Goal: Task Accomplishment & Management: Manage account settings

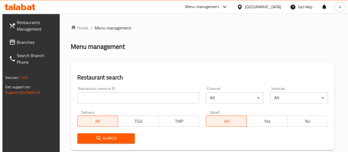
drag, startPoint x: 109, startPoint y: 98, endPoint x: 106, endPoint y: 100, distance: 3.3
click at [108, 99] on input "search" at bounding box center [138, 97] width 122 height 11
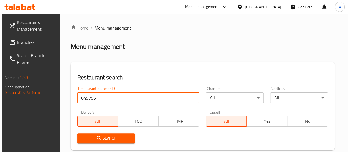
type input "645755"
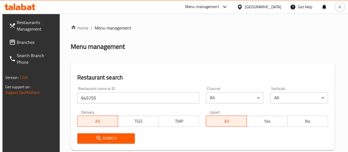
click at [121, 137] on span "Search" at bounding box center [106, 138] width 49 height 7
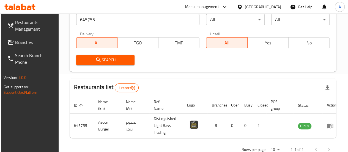
scroll to position [94, 0]
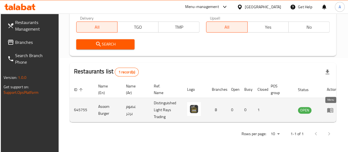
click at [328, 110] on icon "enhanced table" at bounding box center [330, 110] width 6 height 5
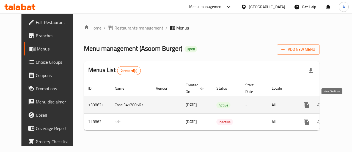
click at [343, 106] on icon "enhanced table" at bounding box center [346, 105] width 7 height 7
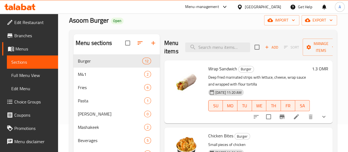
scroll to position [28, 0]
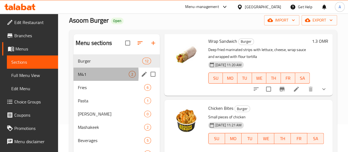
click at [74, 81] on div "M41 2" at bounding box center [116, 73] width 86 height 13
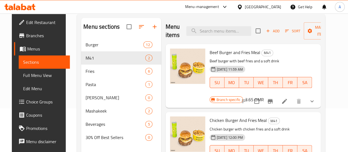
scroll to position [55, 0]
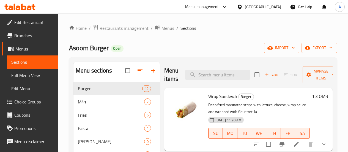
scroll to position [28, 0]
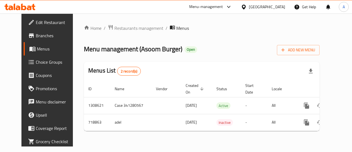
scroll to position [0, 2]
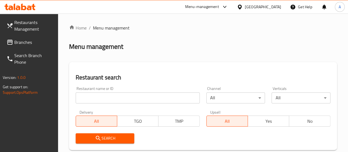
click at [87, 98] on input "search" at bounding box center [138, 97] width 124 height 11
click at [114, 138] on span "Search" at bounding box center [105, 138] width 50 height 7
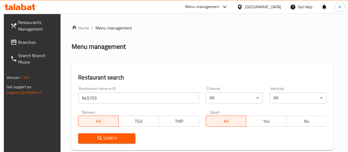
click at [117, 144] on div "Search" at bounding box center [107, 138] width 64 height 17
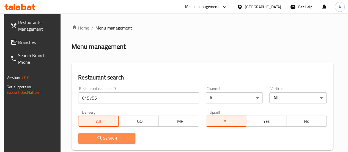
click at [125, 137] on span "Search" at bounding box center [107, 138] width 48 height 7
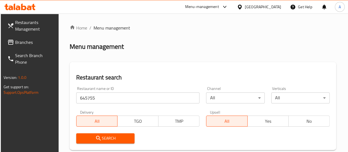
click at [105, 98] on input "645755" at bounding box center [138, 97] width 124 height 11
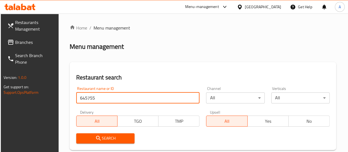
click at [105, 98] on input "645755" at bounding box center [138, 97] width 124 height 11
click at [121, 91] on div "Restaurant name or ID 645755 Restaurant name or ID" at bounding box center [138, 94] width 124 height 17
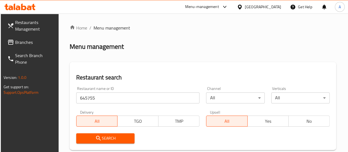
click at [112, 102] on input "645755" at bounding box center [138, 97] width 124 height 11
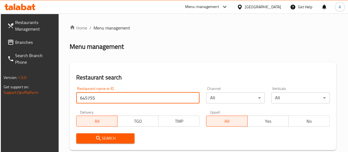
click at [112, 102] on input "645755" at bounding box center [138, 97] width 124 height 11
paste input "89140"
type input "689140"
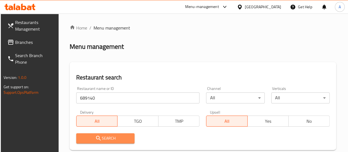
click at [114, 138] on span "Search" at bounding box center [106, 138] width 50 height 7
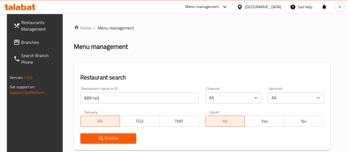
scroll to position [94, 0]
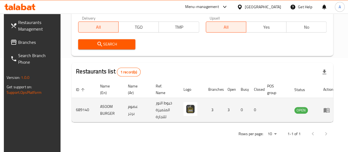
click at [325, 116] on td "enhanced table" at bounding box center [328, 110] width 19 height 24
click at [325, 111] on icon "enhanced table" at bounding box center [327, 110] width 6 height 5
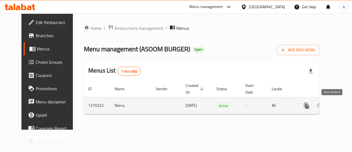
click at [340, 105] on link "enhanced table" at bounding box center [346, 105] width 13 height 13
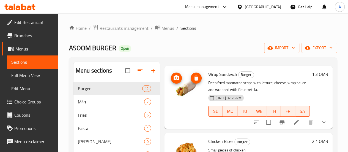
scroll to position [28, 0]
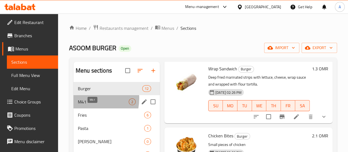
click at [83, 106] on div "M41 2" at bounding box center [116, 101] width 86 height 13
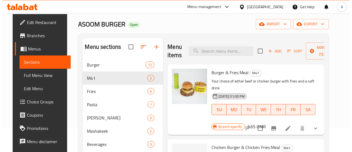
scroll to position [22, 0]
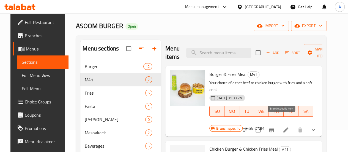
click at [275, 126] on icon "Branch-specific-item" at bounding box center [271, 129] width 7 height 7
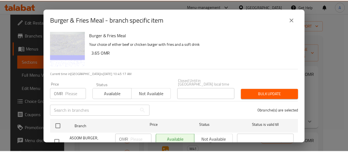
scroll to position [0, 0]
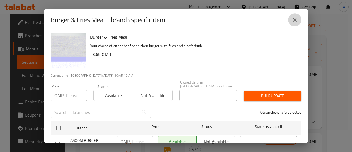
click at [291, 23] on button "close" at bounding box center [294, 19] width 13 height 13
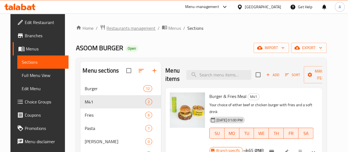
click at [118, 29] on span "Restaurants management" at bounding box center [131, 28] width 49 height 7
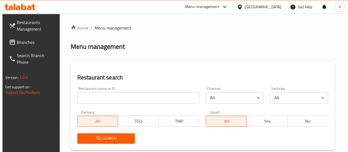
click at [109, 100] on input "search" at bounding box center [138, 97] width 122 height 11
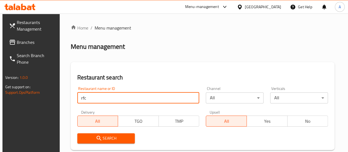
type input "rfc"
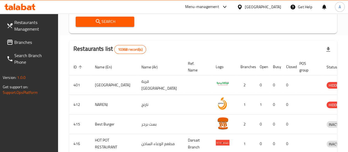
scroll to position [28, 0]
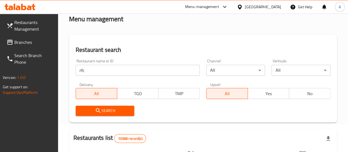
click at [117, 113] on span "Search" at bounding box center [105, 110] width 50 height 7
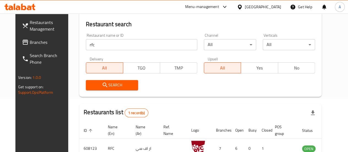
scroll to position [89, 0]
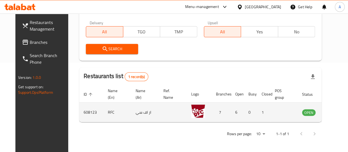
click at [327, 112] on td "enhanced table" at bounding box center [336, 112] width 19 height 20
click at [331, 113] on icon "enhanced table" at bounding box center [334, 112] width 6 height 5
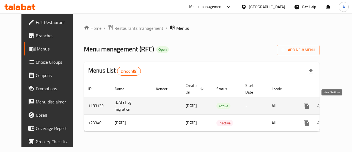
click at [340, 109] on link "enhanced table" at bounding box center [346, 105] width 13 height 13
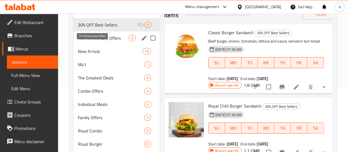
scroll to position [55, 0]
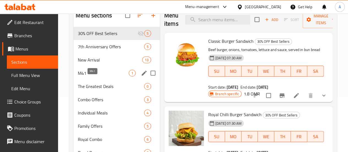
click at [87, 76] on span "M41" at bounding box center [103, 73] width 51 height 7
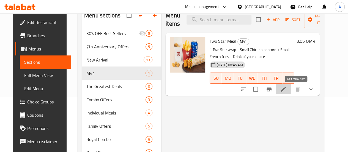
click at [287, 91] on icon at bounding box center [283, 89] width 7 height 7
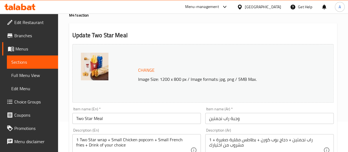
scroll to position [55, 0]
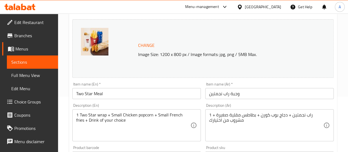
click at [91, 94] on input "Two Star Meal" at bounding box center [136, 93] width 129 height 11
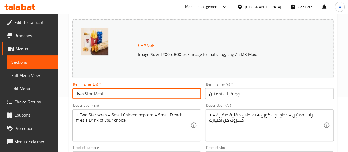
click at [92, 94] on input "Two Star Meal" at bounding box center [136, 93] width 129 height 11
click at [126, 91] on input "Two Star Wrap & Popcorn Meal" at bounding box center [136, 93] width 129 height 11
type input "Two Star Wrap & Popcorn Meal"
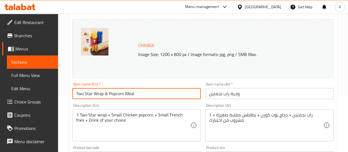
drag, startPoint x: 238, startPoint y: 93, endPoint x: 240, endPoint y: 91, distance: 3.0
click at [239, 91] on input "وجبة راب نجمتين" at bounding box center [269, 93] width 129 height 11
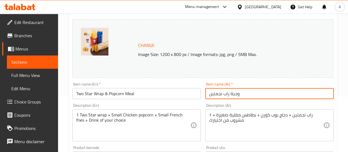
click at [241, 90] on input "وجبة راب نجمتين" at bounding box center [269, 93] width 129 height 11
click at [235, 94] on input "وجبة راب نجمتين" at bounding box center [269, 93] width 129 height 11
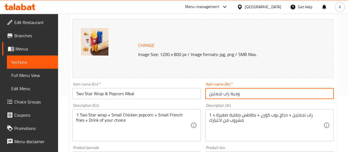
click at [235, 94] on input "وجبة راب نجمتين" at bounding box center [269, 93] width 129 height 11
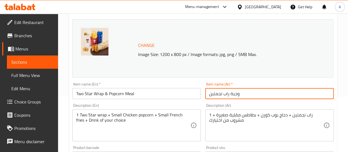
paste input "وبوبكورن"
type input "وجبة راب نجمتين وبوبكورن"
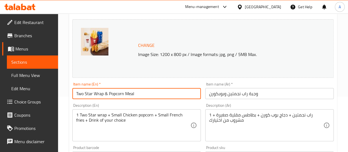
click at [108, 94] on input "Two Star Wrap & Popcorn Meal" at bounding box center [136, 93] width 129 height 11
click at [139, 96] on input "Two Star Wrap & Chicken Popcorn Meal" at bounding box center [136, 93] width 129 height 11
click at [92, 92] on input "Two Star Wrap & Chicken Popcorn Meal" at bounding box center [136, 93] width 129 height 11
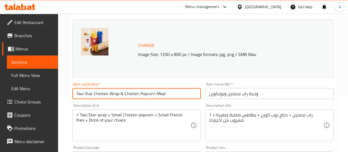
drag, startPoint x: 138, startPoint y: 95, endPoint x: 124, endPoint y: 92, distance: 14.0
click at [124, 92] on input "Two Star Chicken Wrap & Chicken Popcorn Meal" at bounding box center [136, 93] width 129 height 11
click at [144, 93] on input "Two Star Chicken Wrap & Popcorn Meal" at bounding box center [136, 93] width 129 height 11
click at [143, 93] on input "Two Star Chicken Wrap & Popcorn Meal" at bounding box center [136, 93] width 129 height 11
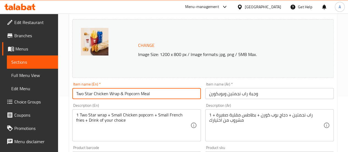
type input "Two Star Chicken Wrap & Popcorn Meal"
drag, startPoint x: 259, startPoint y: 86, endPoint x: 256, endPoint y: 94, distance: 8.5
click at [258, 88] on div "Item name (Ar)   * وجبة راب نجمتين وبوبكورن Item name (Ar) *" at bounding box center [269, 90] width 129 height 17
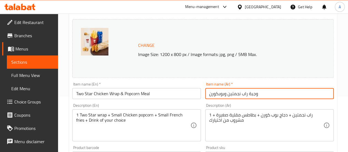
click at [255, 94] on input "وجبة راب نجمتين وبوبكورن" at bounding box center [269, 93] width 129 height 11
click at [254, 95] on input "وجبة راب نجمتين وبوبكورن" at bounding box center [269, 93] width 129 height 11
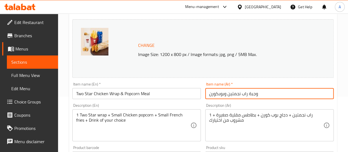
paste input "دجاج"
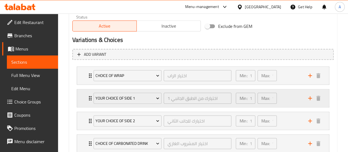
scroll to position [321, 0]
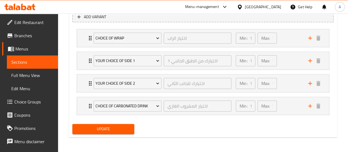
type input "وجبة راب دجاج نجمتين وبوبكورن"
click at [116, 124] on button "Update" at bounding box center [103, 129] width 62 height 10
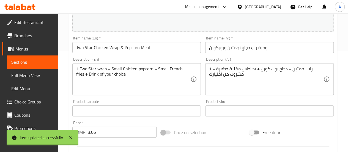
scroll to position [0, 0]
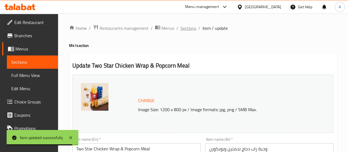
click at [184, 27] on span "Sections" at bounding box center [189, 28] width 16 height 7
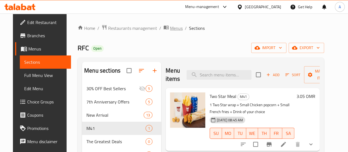
click at [170, 26] on span "Menus" at bounding box center [176, 28] width 13 height 7
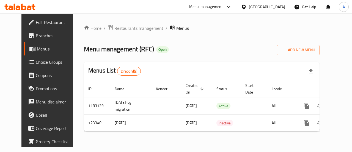
click at [127, 29] on span "Restaurants management" at bounding box center [139, 28] width 49 height 7
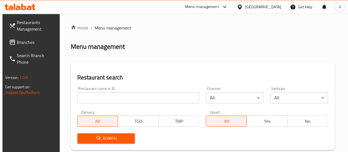
drag, startPoint x: 99, startPoint y: 97, endPoint x: 93, endPoint y: 97, distance: 5.8
click at [95, 97] on input "search" at bounding box center [138, 97] width 122 height 11
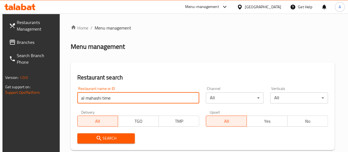
type input "al mahashi time"
click button "Search" at bounding box center [106, 138] width 58 height 10
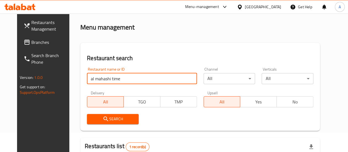
scroll to position [83, 0]
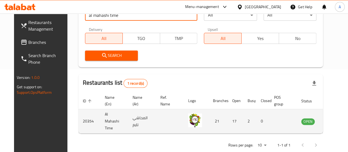
click at [331, 128] on td "enhanced table" at bounding box center [335, 121] width 19 height 24
click at [331, 120] on icon "enhanced table" at bounding box center [334, 121] width 6 height 5
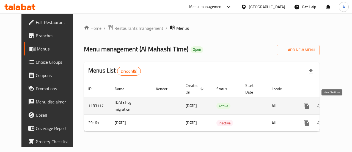
click at [343, 107] on icon "enhanced table" at bounding box center [346, 105] width 7 height 7
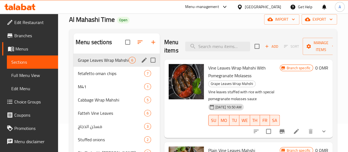
scroll to position [55, 0]
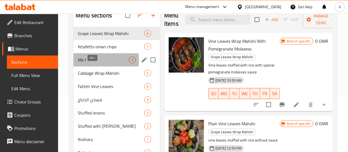
click at [99, 63] on span "M41" at bounding box center [103, 59] width 51 height 7
